Goal: Information Seeking & Learning: Understand process/instructions

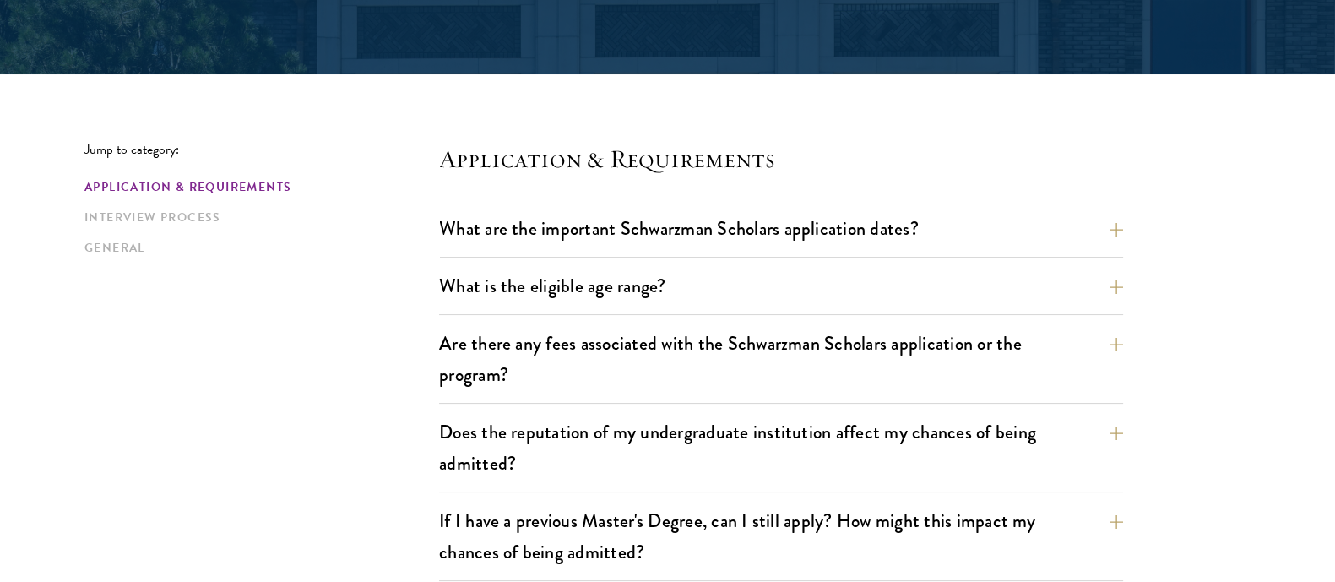
scroll to position [396, 0]
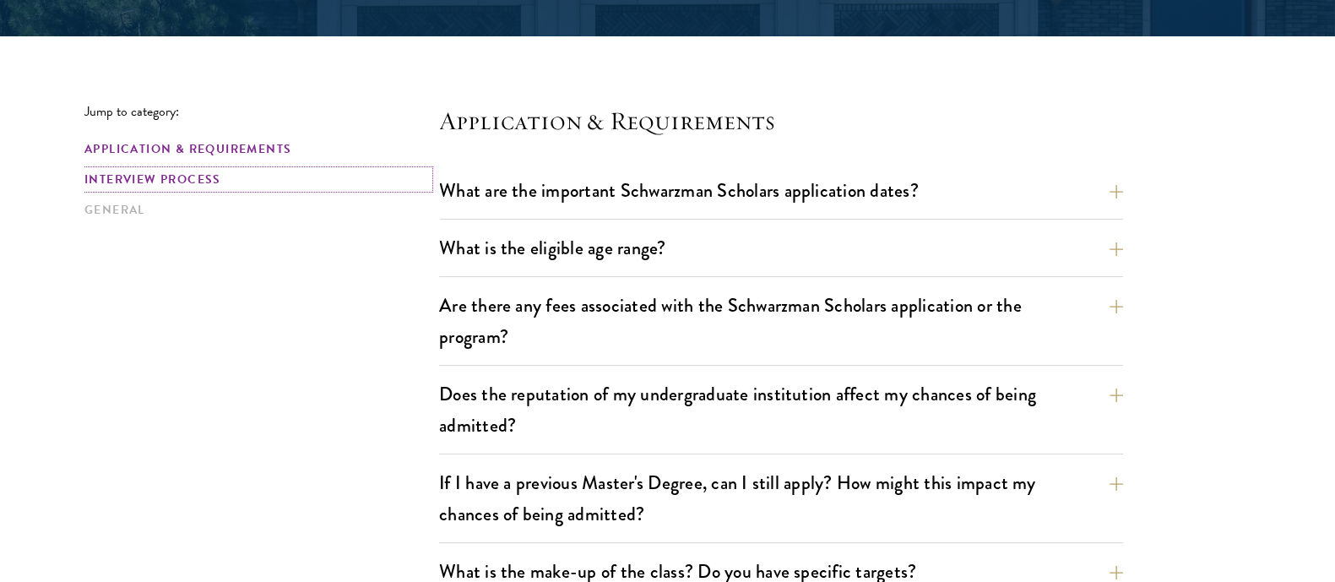
click at [144, 183] on link "Interview Process" at bounding box center [256, 180] width 345 height 18
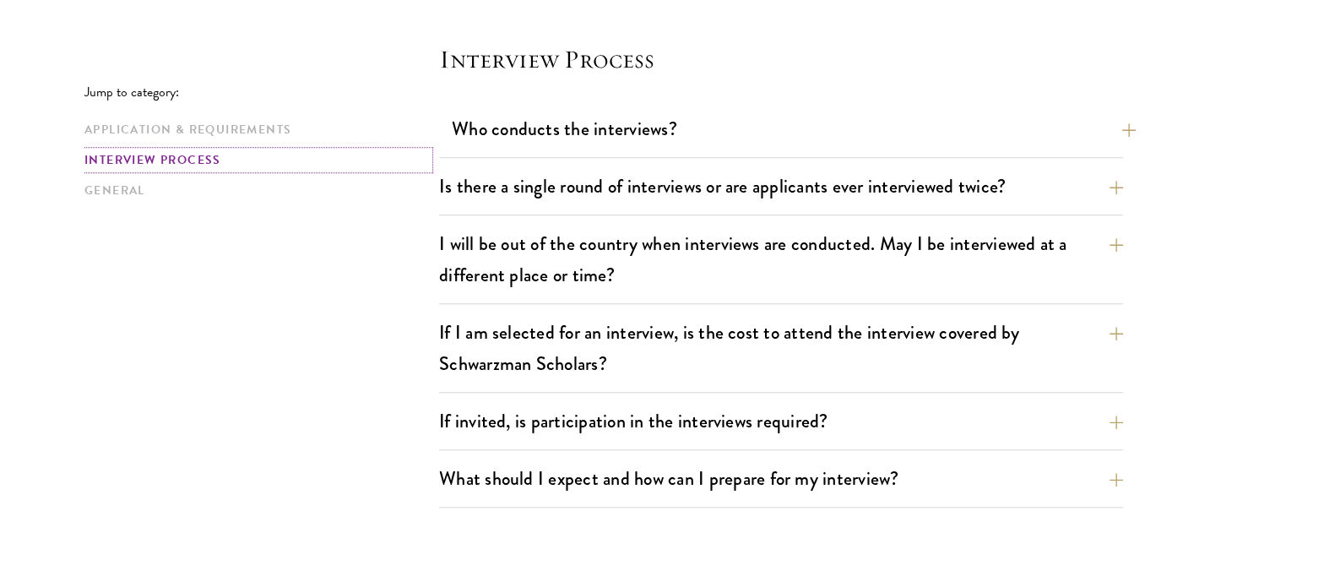
scroll to position [1947, 0]
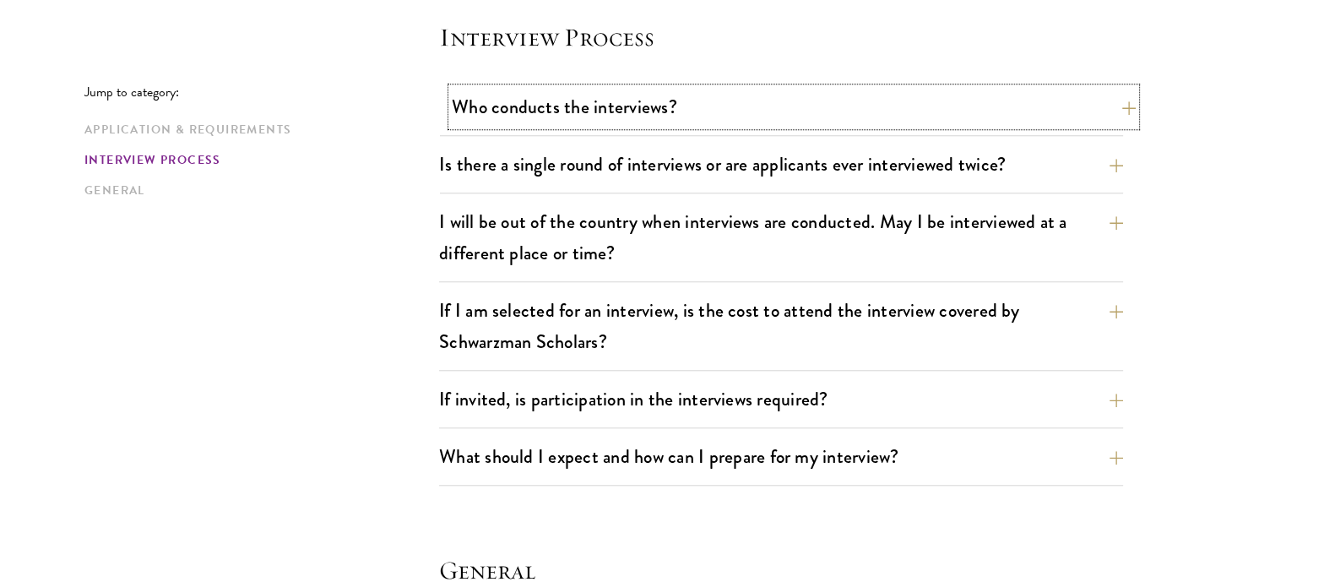
click at [670, 89] on button "Who conducts the interviews?" at bounding box center [794, 107] width 684 height 38
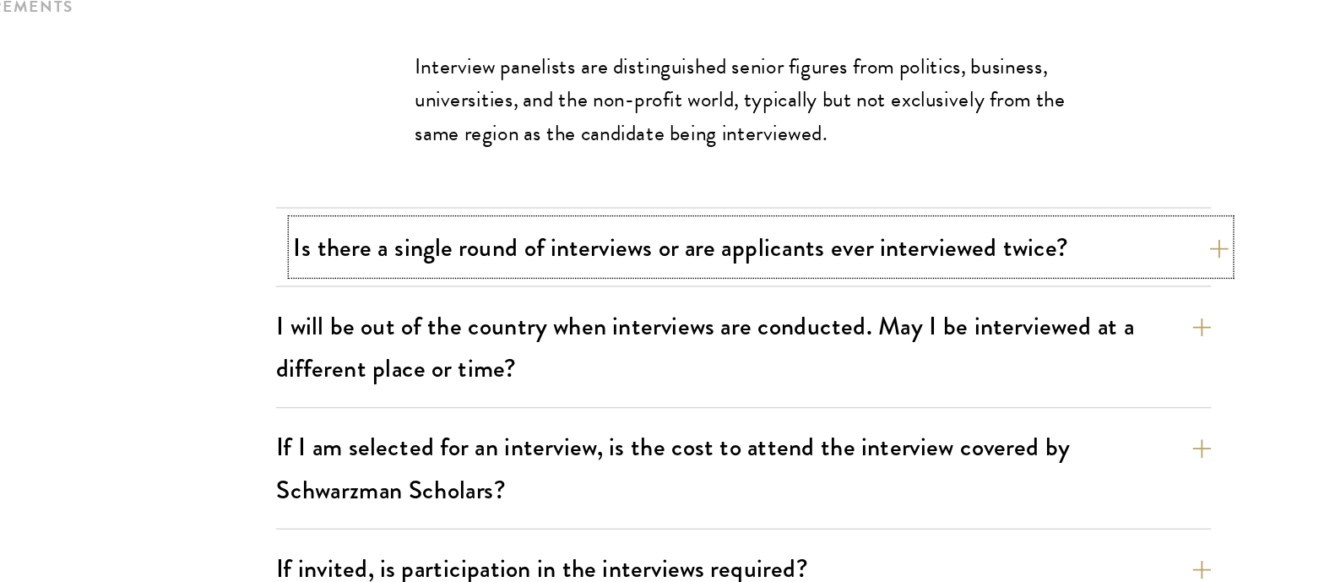
click at [824, 305] on button "Is there a single round of interviews or are applicants ever interviewed twice?" at bounding box center [794, 305] width 684 height 38
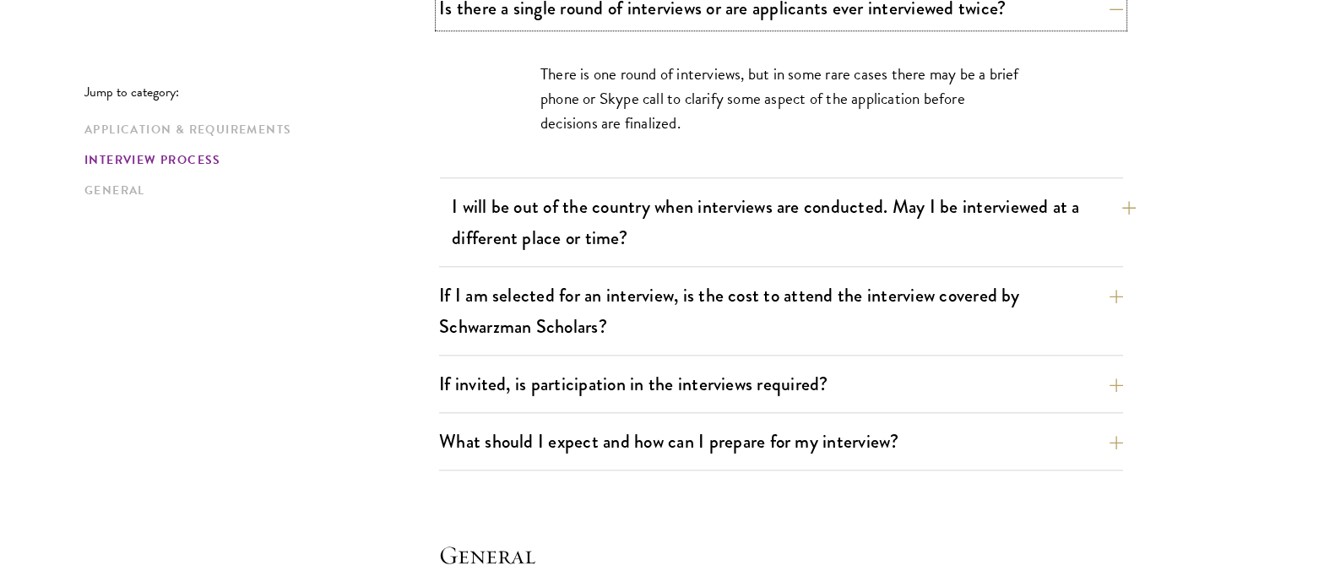
scroll to position [2105, 0]
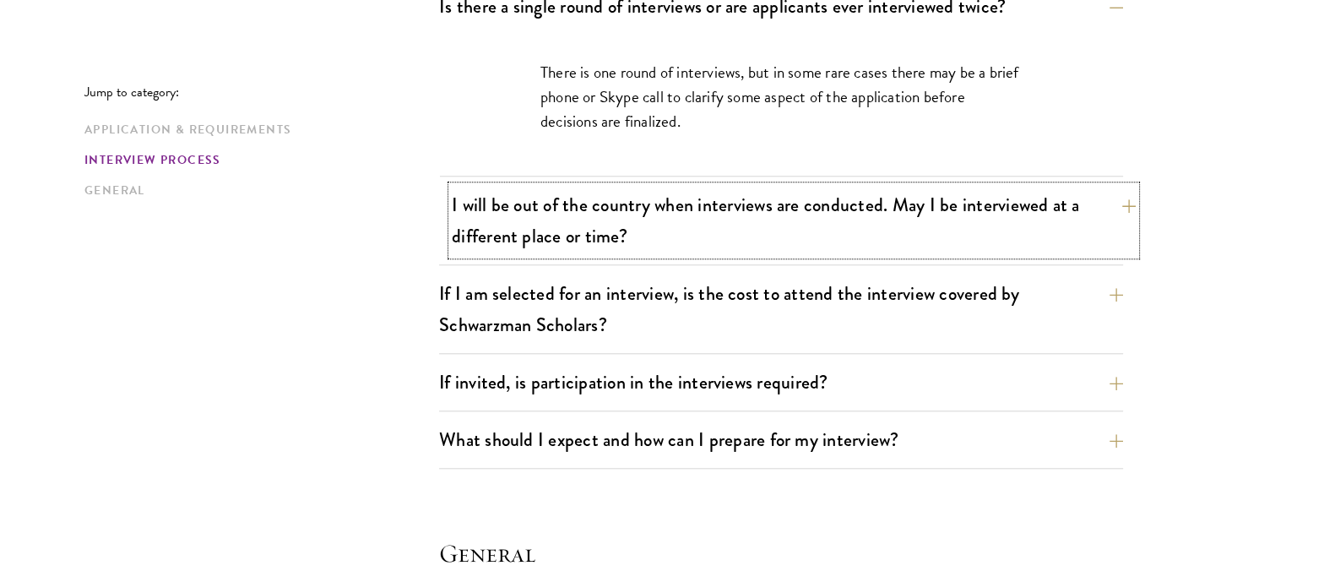
click at [785, 241] on button "I will be out of the country when interviews are conducted. May I be interviewe…" at bounding box center [794, 220] width 684 height 69
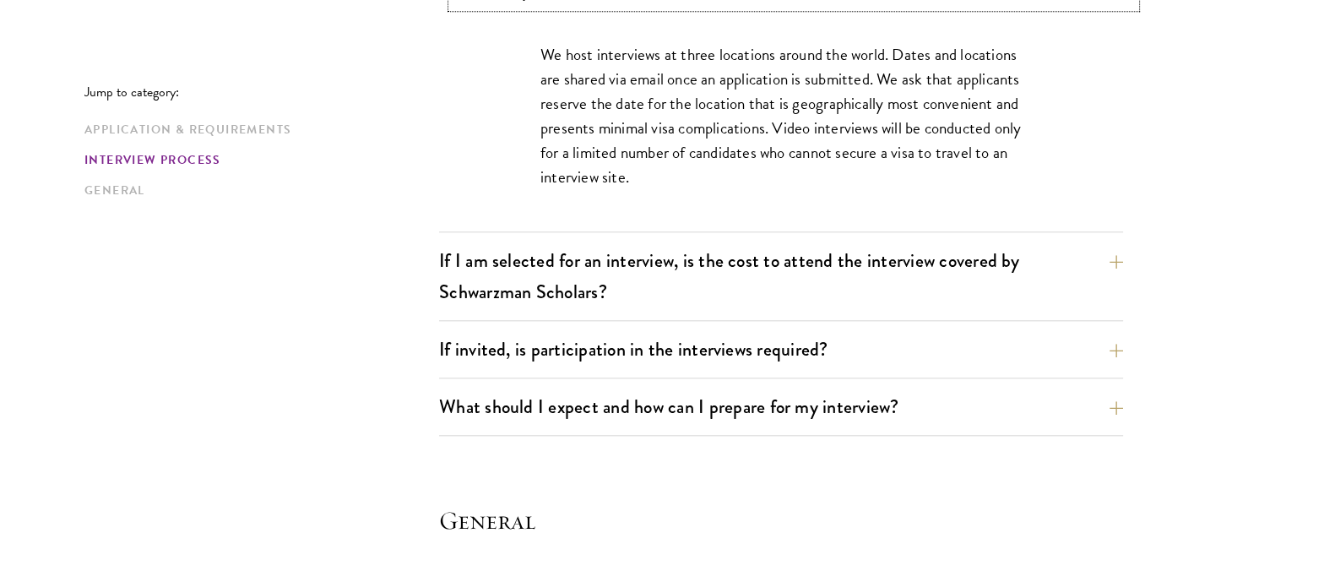
scroll to position [2213, 0]
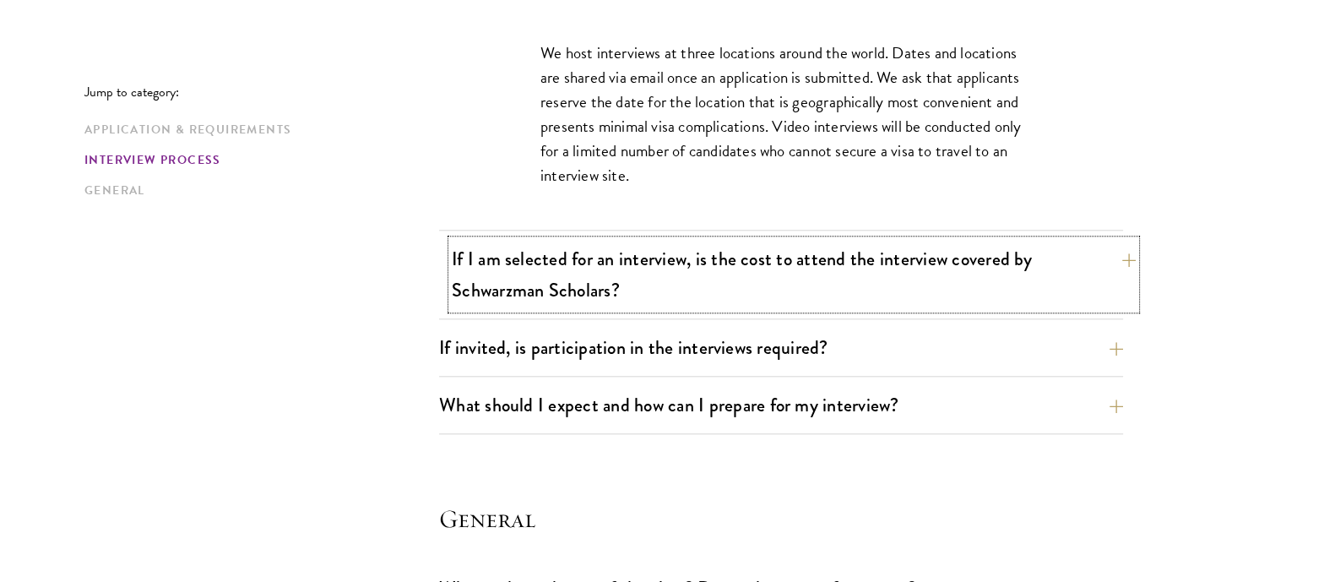
click at [781, 268] on button "If I am selected for an interview, is the cost to attend the interview covered …" at bounding box center [794, 274] width 684 height 69
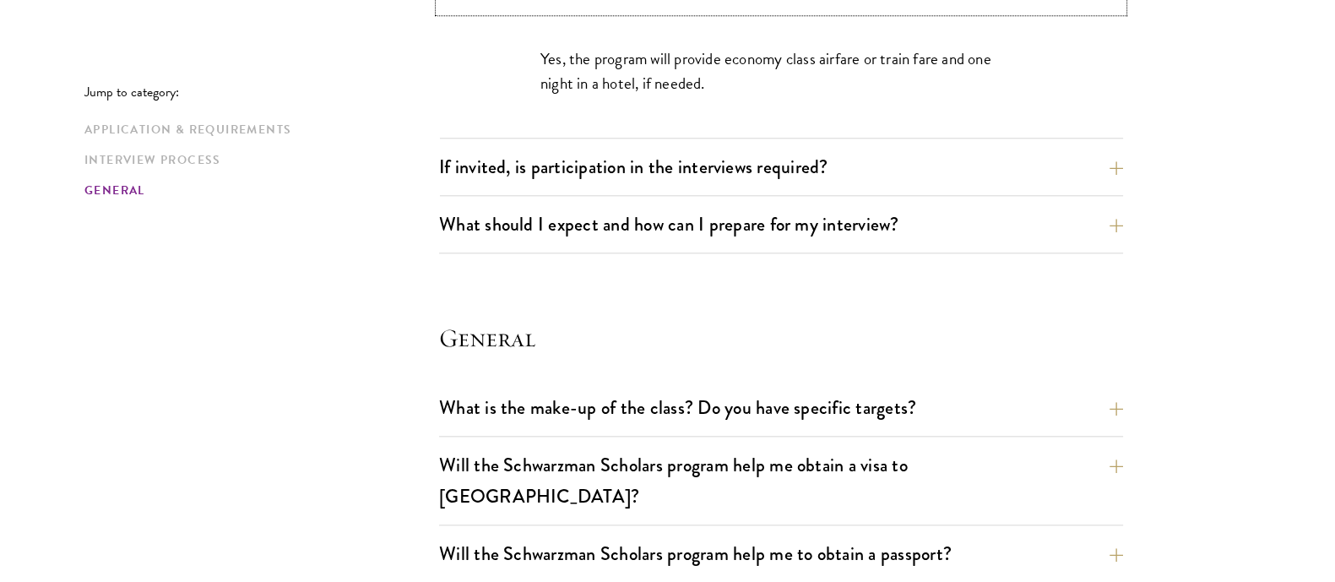
scroll to position [2297, 0]
click at [638, 171] on button "If invited, is participation in the interviews required?" at bounding box center [794, 165] width 684 height 38
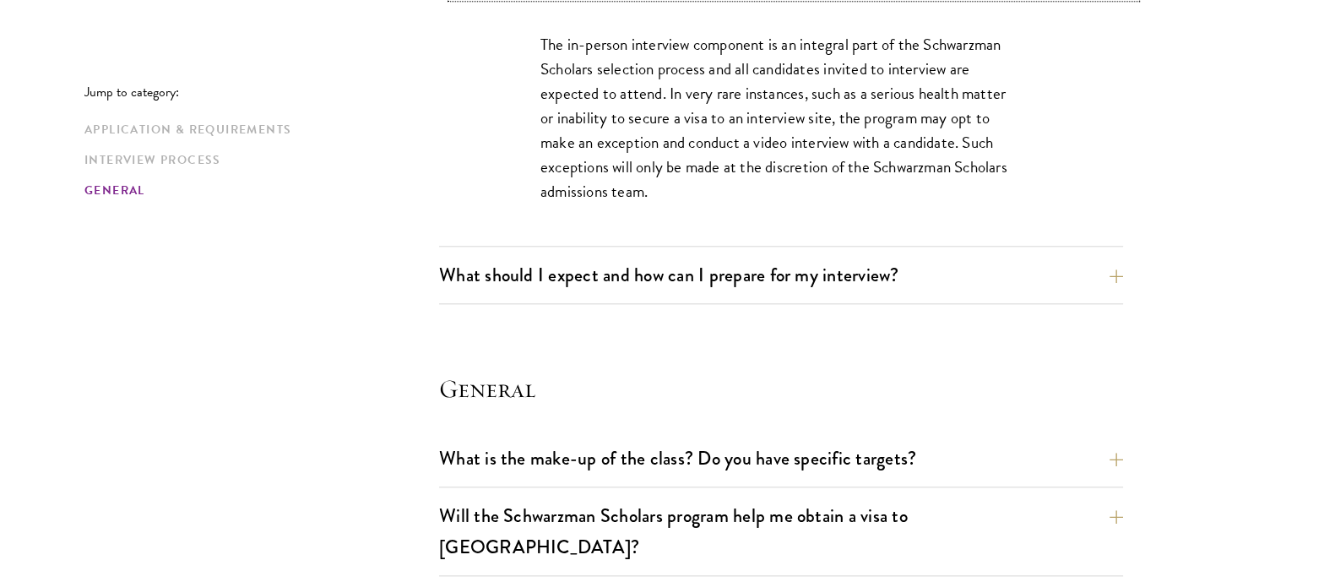
scroll to position [2373, 0]
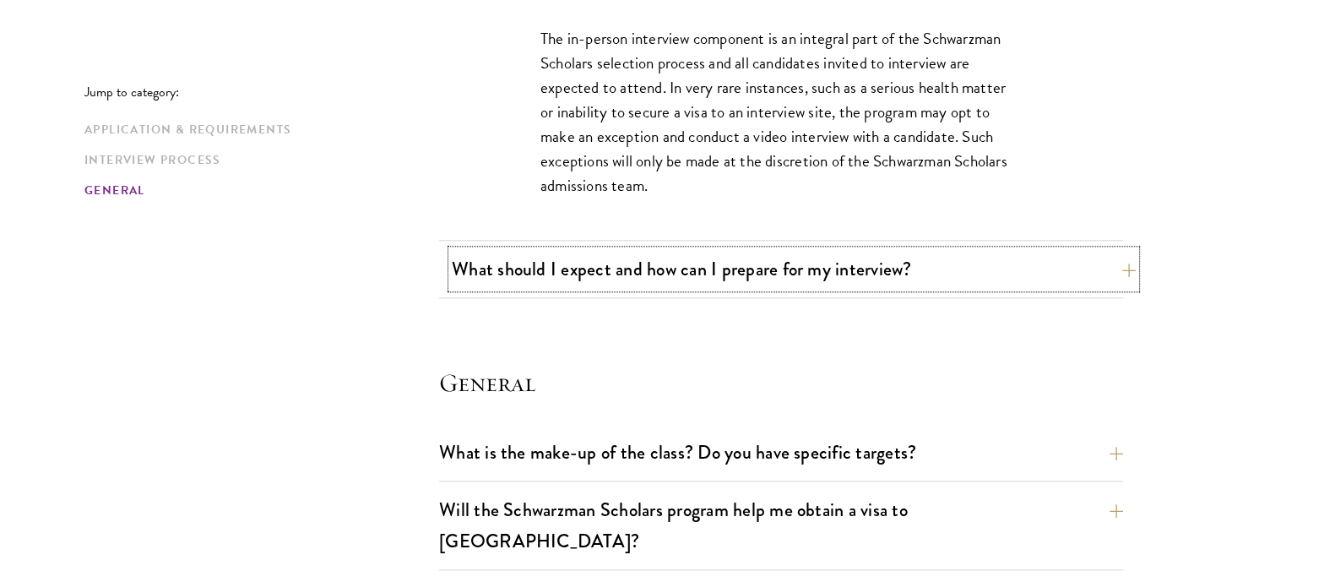
click at [812, 261] on button "What should I expect and how can I prepare for my interview?" at bounding box center [794, 269] width 684 height 38
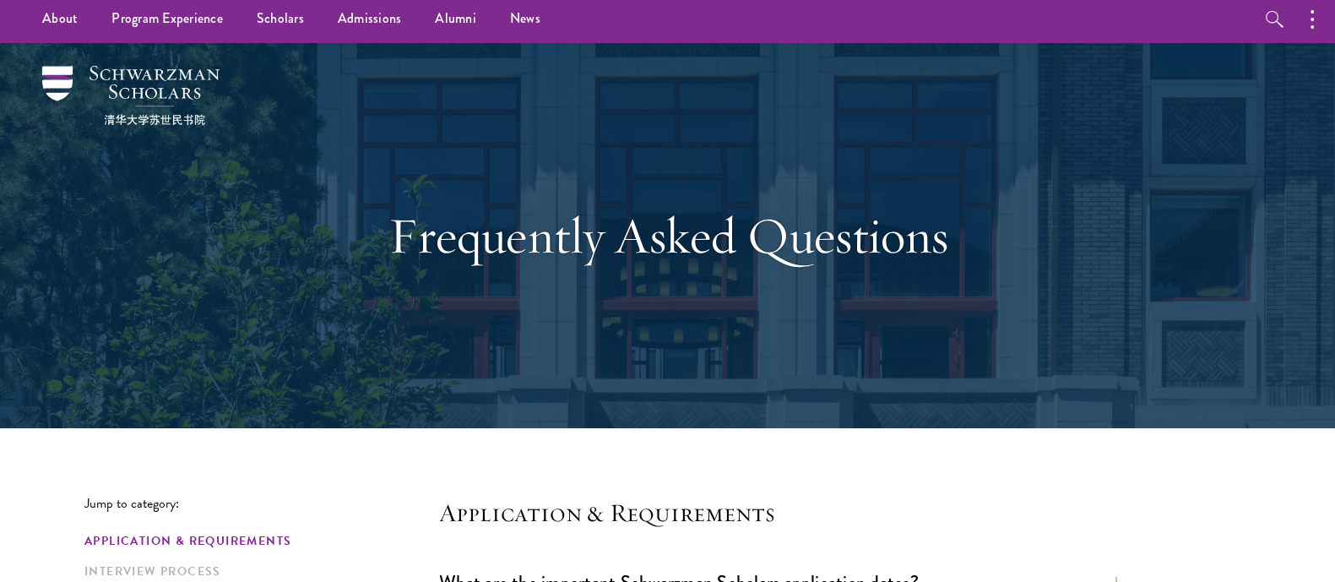
scroll to position [0, 0]
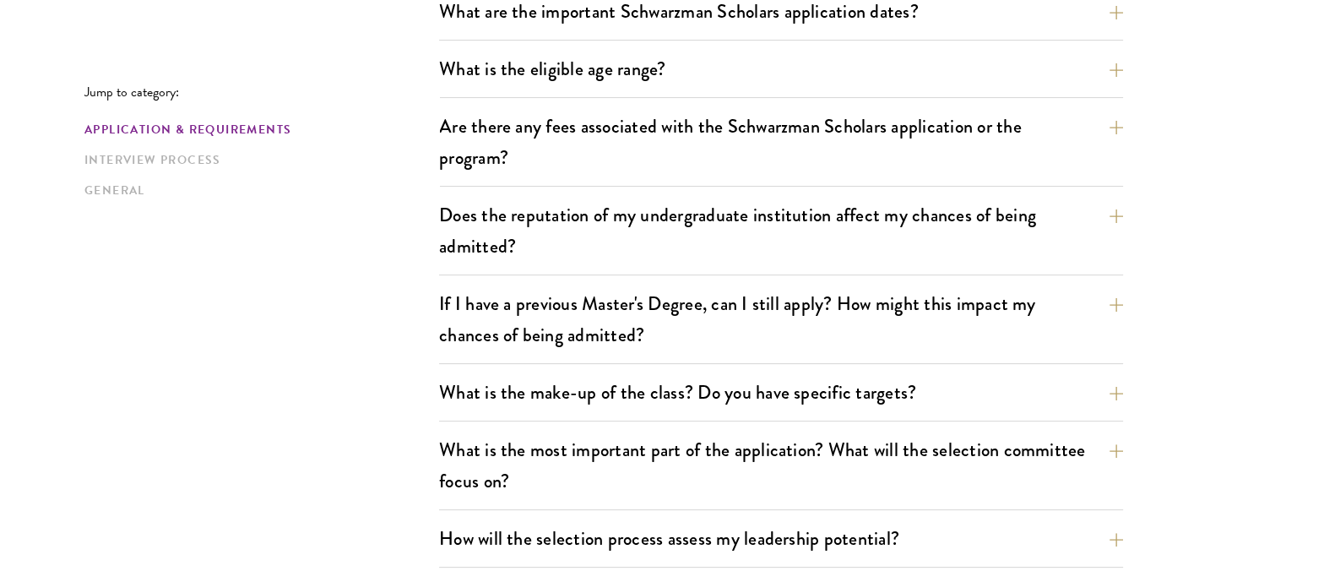
scroll to position [576, 0]
